Goal: Task Accomplishment & Management: Use online tool/utility

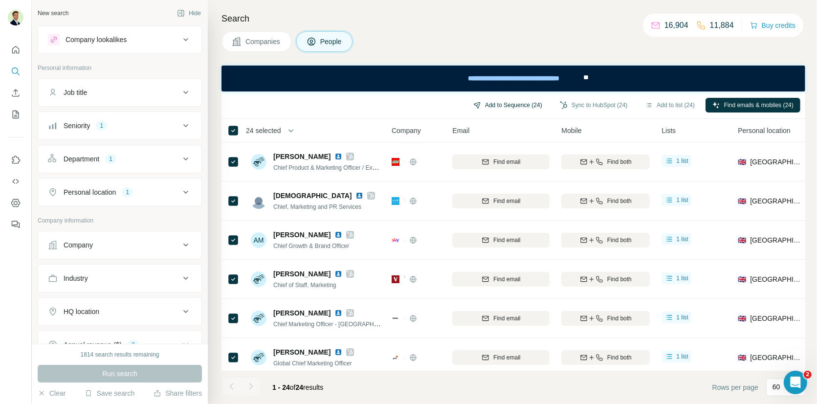
click at [490, 105] on button "Add to Sequence (24)" at bounding box center [507, 105] width 83 height 15
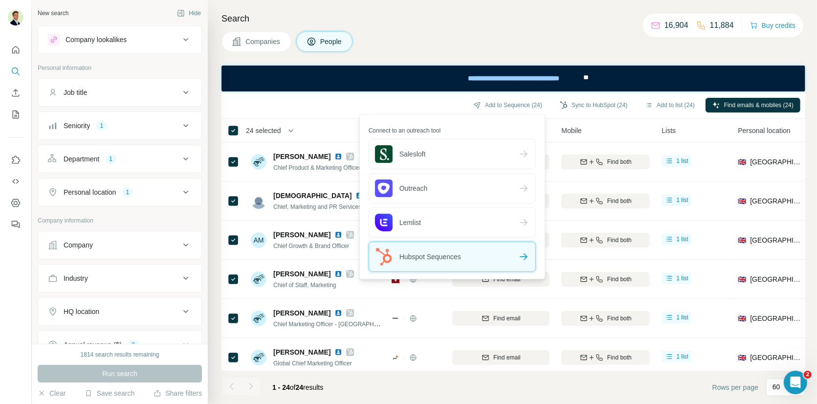
click at [501, 255] on div "Hubspot Sequences" at bounding box center [452, 256] width 166 height 29
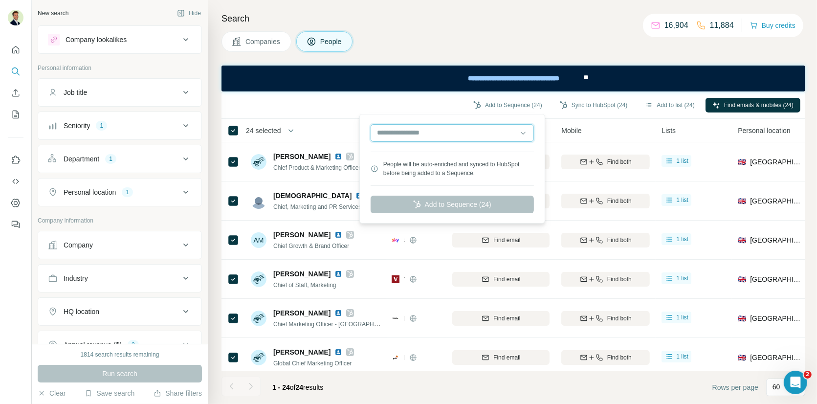
click at [418, 130] on input "text" at bounding box center [452, 133] width 163 height 18
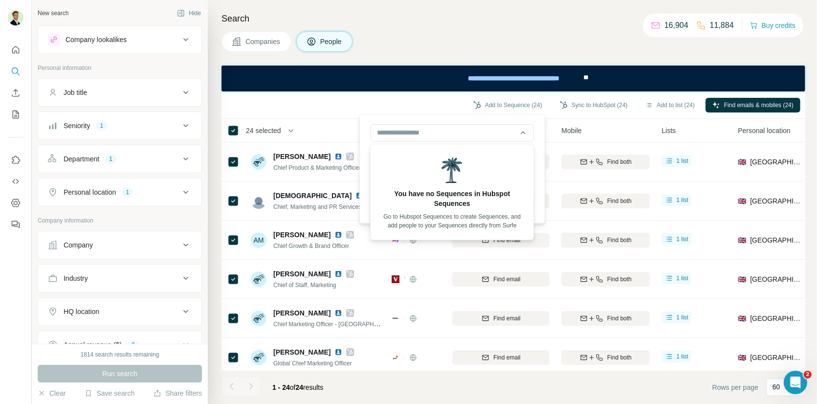
click at [415, 118] on div "People will be auto-enriched and synced to HubSpot before being added to a Sequ…" at bounding box center [452, 168] width 181 height 105
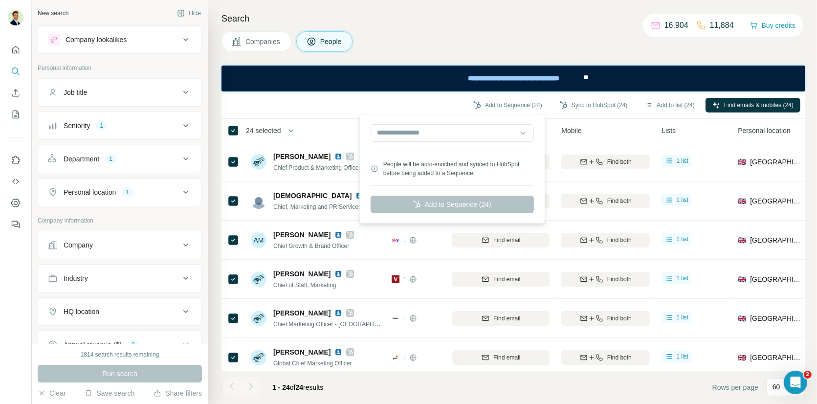
click at [499, 176] on div "People will be auto-enriched and synced to HubSpot before being added to a Sequ…" at bounding box center [458, 169] width 151 height 18
click at [365, 111] on div "Add to Sequence (24) Sync to HubSpot (24) Add to list (24) Find emails & mobile…" at bounding box center [513, 104] width 574 height 17
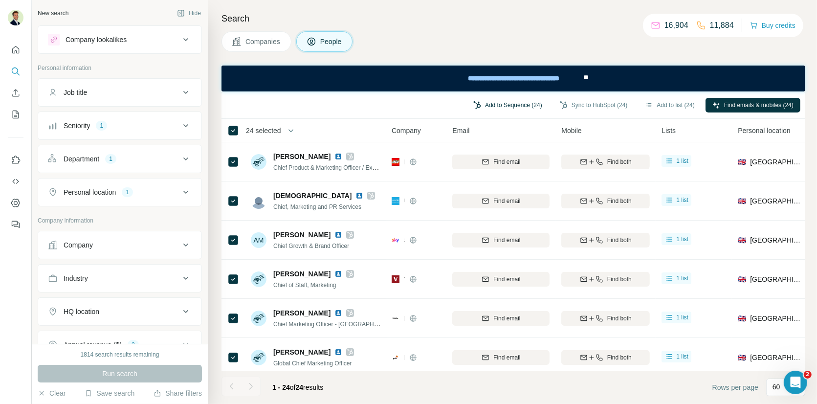
click at [483, 103] on button "Add to Sequence (24)" at bounding box center [507, 105] width 83 height 15
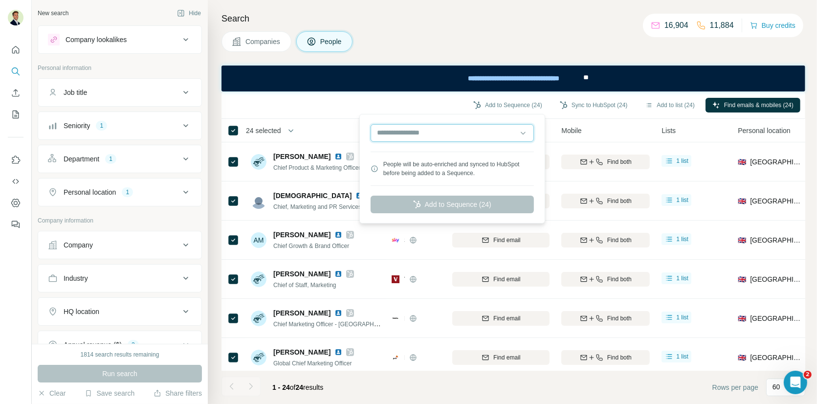
click at [398, 131] on input "text" at bounding box center [452, 133] width 163 height 18
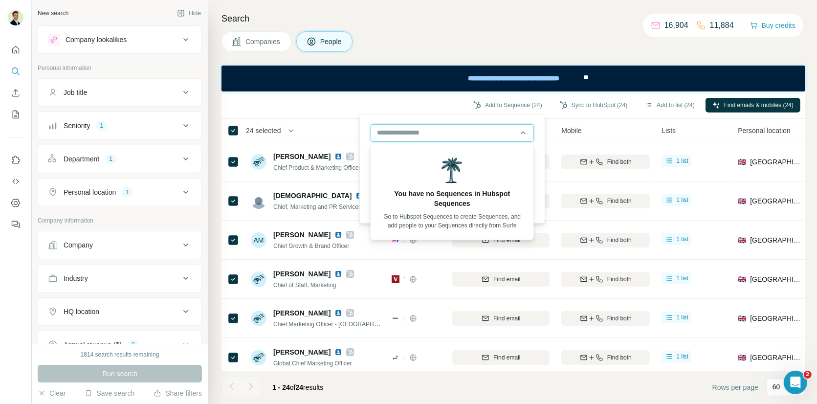
click at [411, 132] on input "text" at bounding box center [452, 133] width 163 height 18
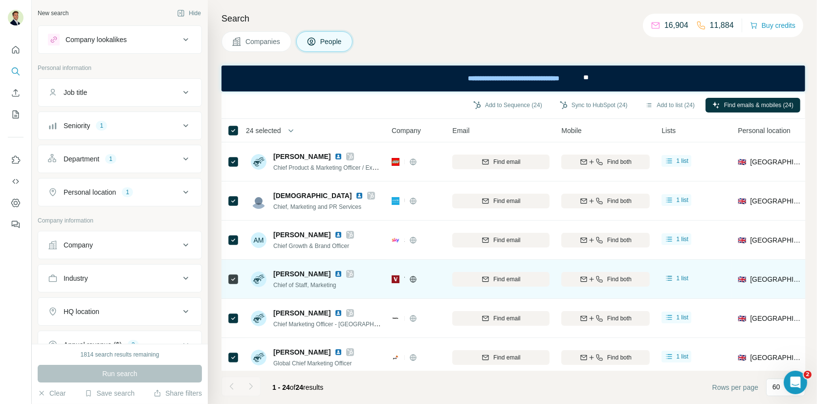
click at [562, 260] on td "Find both" at bounding box center [605, 279] width 100 height 39
